Goal: Navigation & Orientation: Go to known website

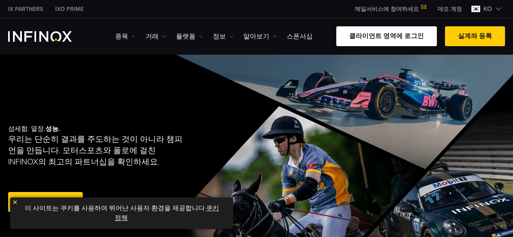
click at [365, 34] on link "클라이언트 영역에 로그인" at bounding box center [386, 36] width 101 height 20
